Goal: Information Seeking & Learning: Learn about a topic

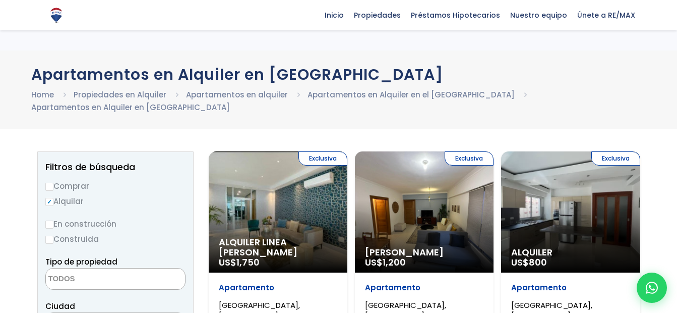
select select
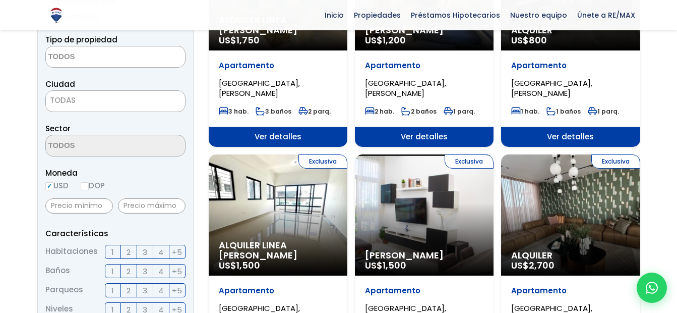
scroll to position [252, 0]
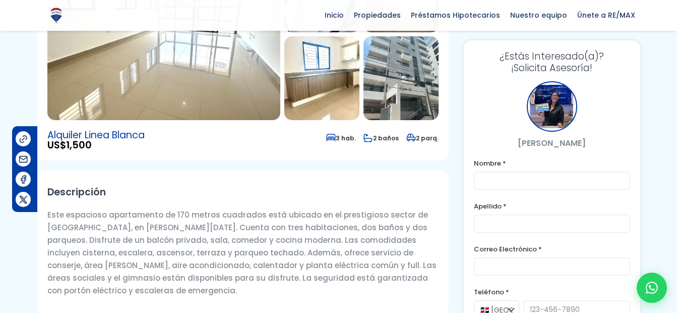
scroll to position [101, 0]
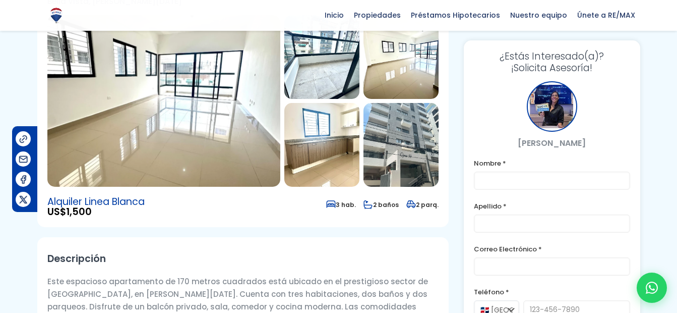
click at [417, 151] on img at bounding box center [401, 145] width 75 height 84
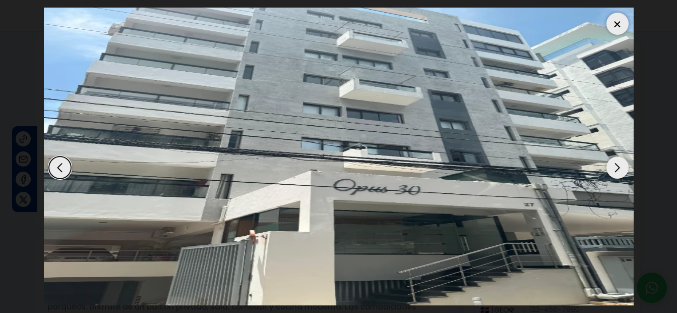
click at [63, 169] on div "Previous slide" at bounding box center [60, 167] width 22 height 22
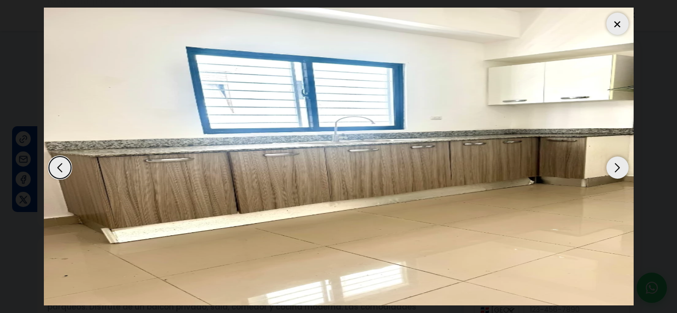
click at [63, 169] on div "Previous slide" at bounding box center [60, 167] width 22 height 22
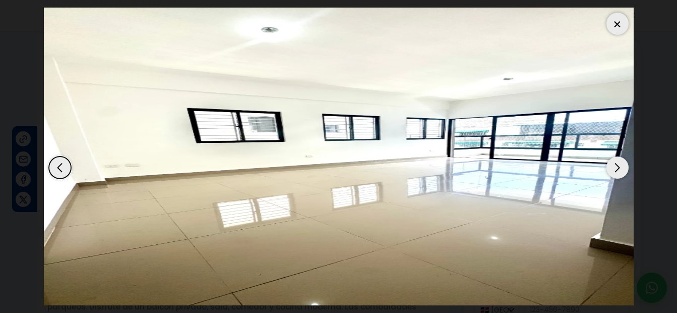
click at [63, 169] on div "Previous slide" at bounding box center [60, 167] width 22 height 22
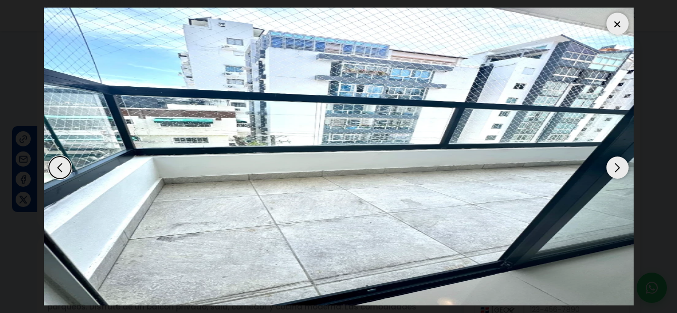
click at [63, 169] on div "Previous slide" at bounding box center [60, 167] width 22 height 22
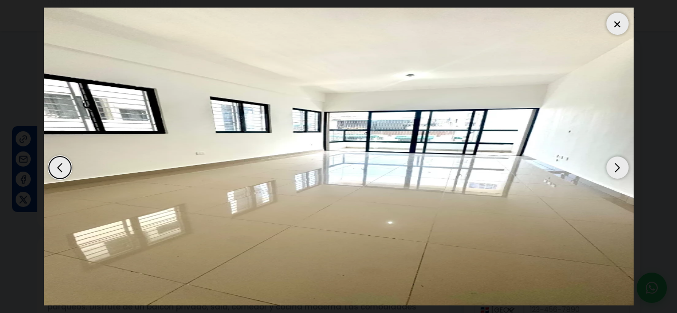
click at [63, 169] on div "Previous slide" at bounding box center [60, 167] width 22 height 22
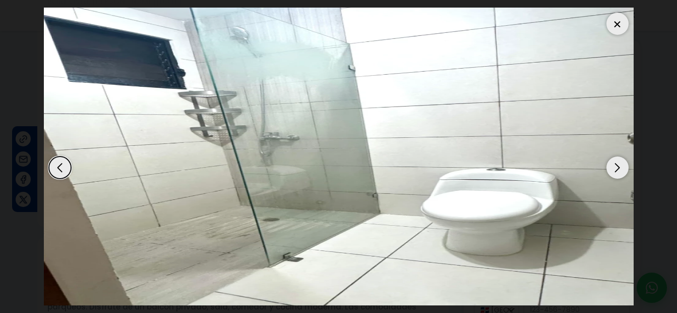
click at [63, 169] on div "Previous slide" at bounding box center [60, 167] width 22 height 22
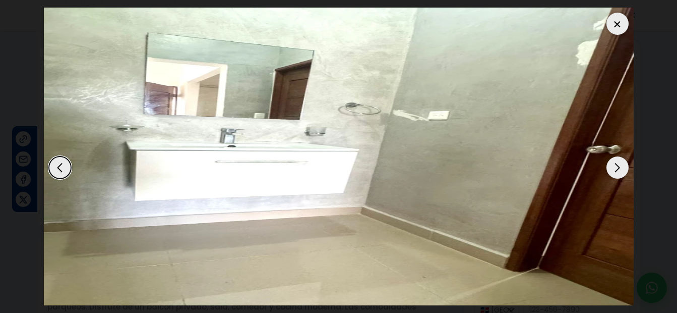
click at [620, 18] on div at bounding box center [618, 24] width 22 height 22
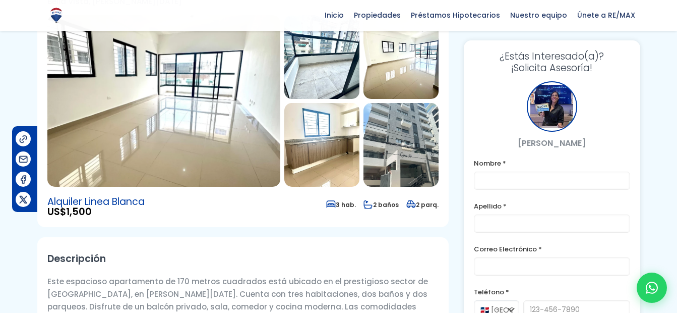
click at [52, 90] on img at bounding box center [163, 101] width 233 height 172
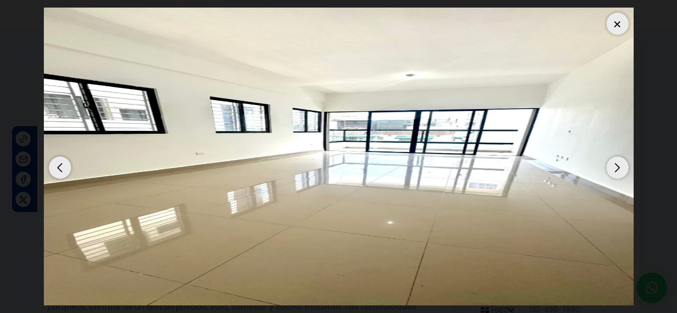
click at [620, 25] on div at bounding box center [618, 24] width 22 height 22
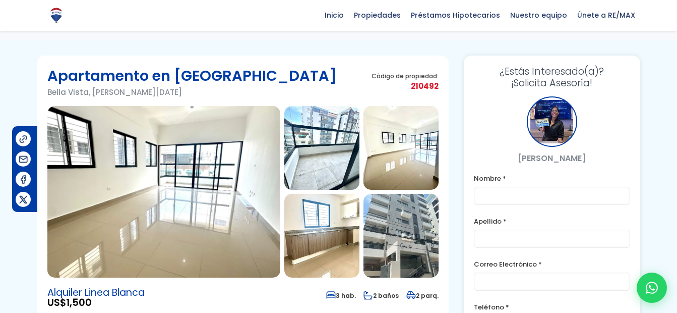
scroll to position [0, 0]
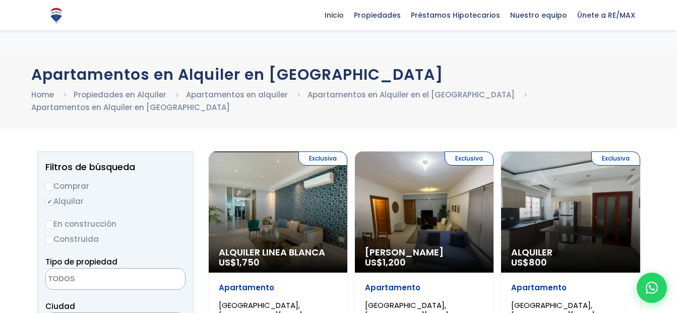
select select
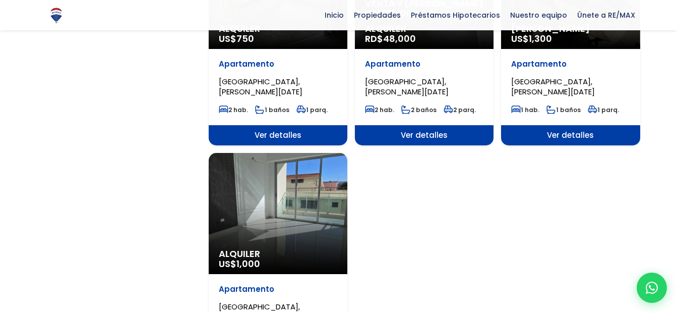
scroll to position [1261, 0]
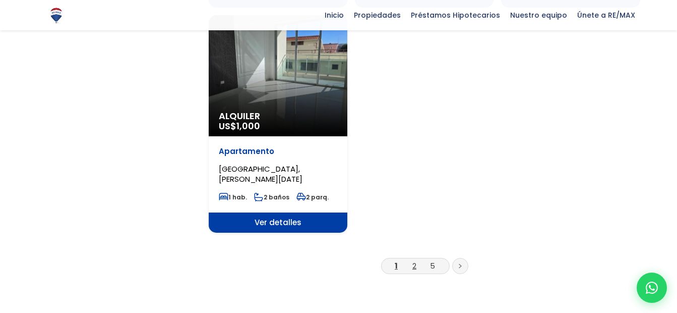
click at [416, 268] on link "2" at bounding box center [415, 265] width 4 height 11
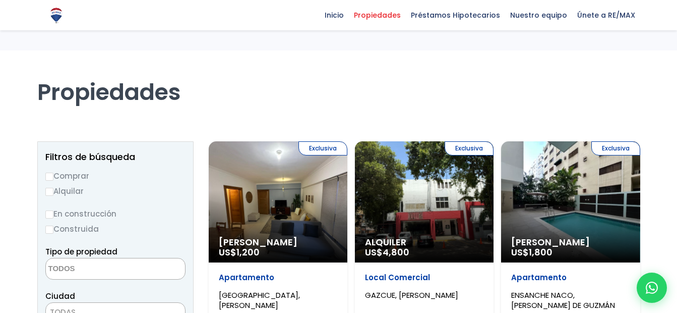
select select
